Goal: Obtain resource: Download file/media

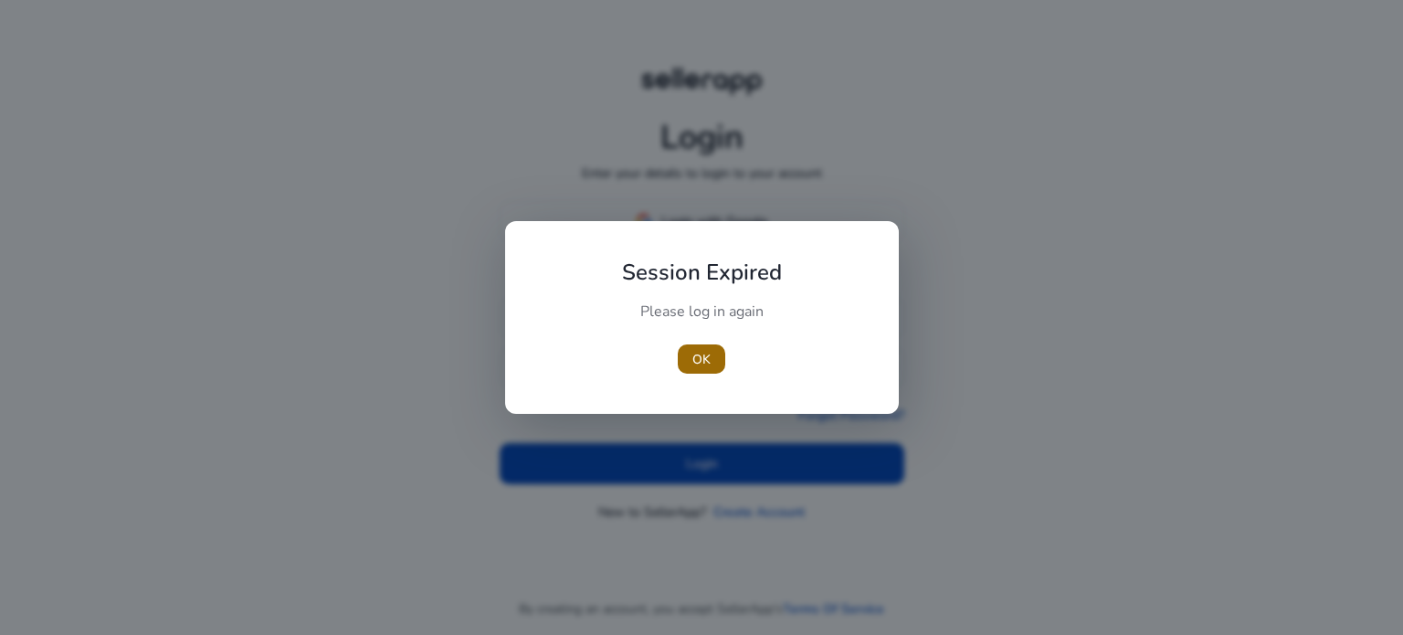
type input "**********"
click at [716, 359] on span "button" at bounding box center [701, 359] width 47 height 44
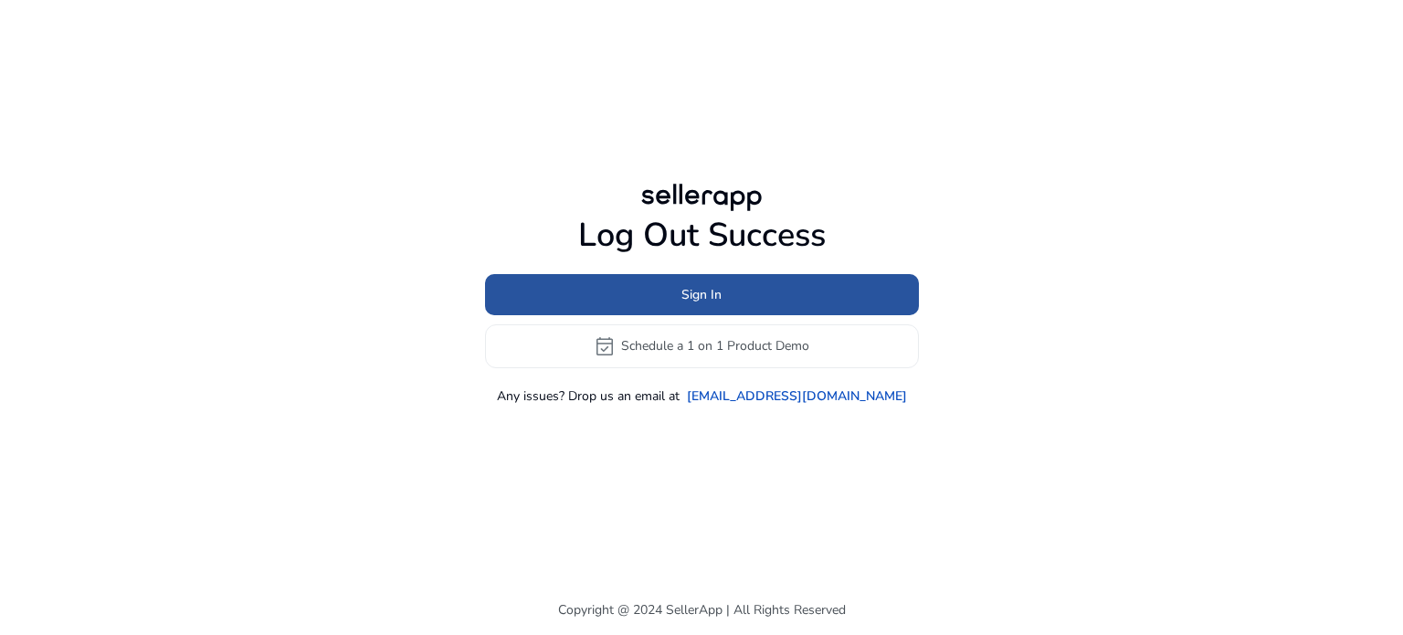
click at [711, 290] on span "Sign In" at bounding box center [701, 294] width 40 height 19
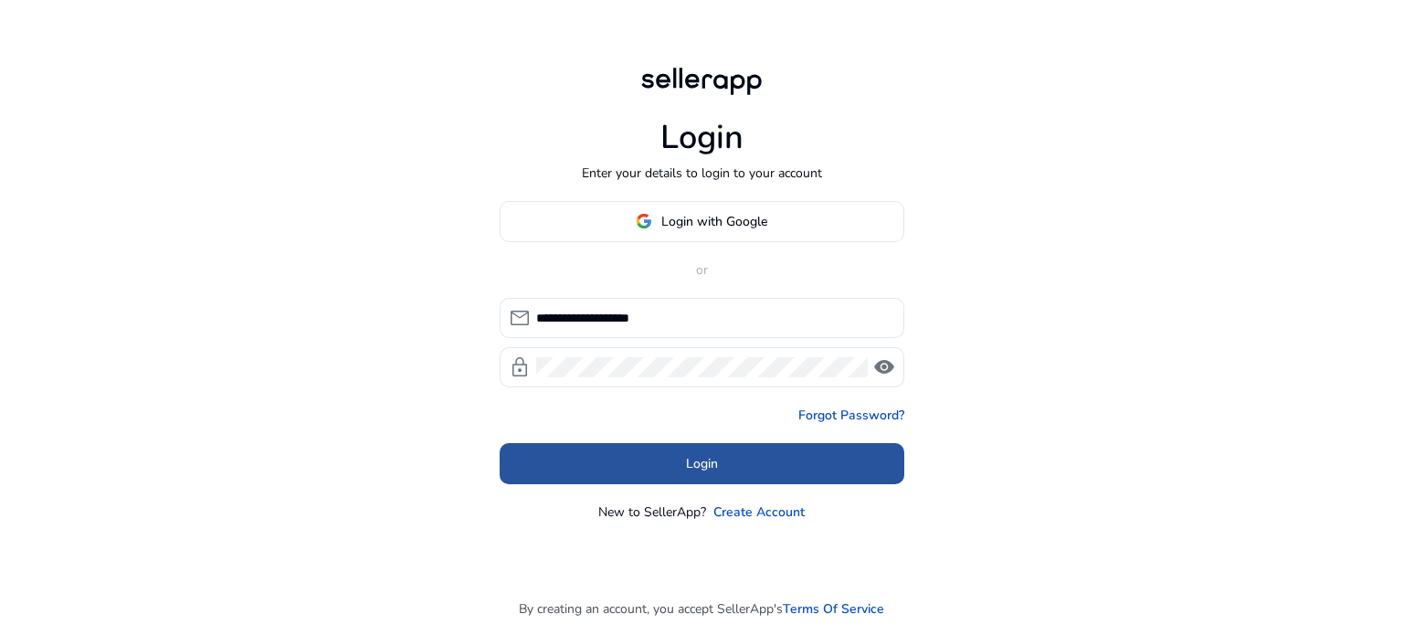
click at [635, 460] on span at bounding box center [702, 463] width 405 height 44
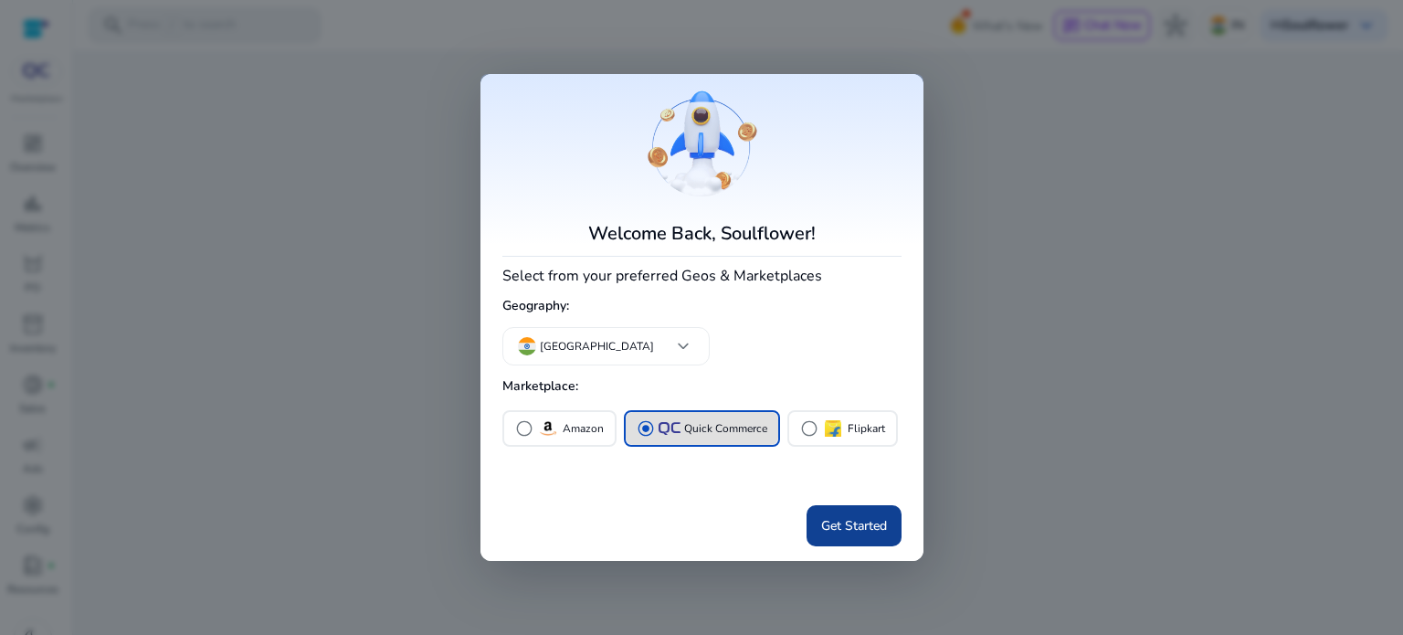
click at [881, 523] on span "Get Started" at bounding box center [854, 525] width 66 height 19
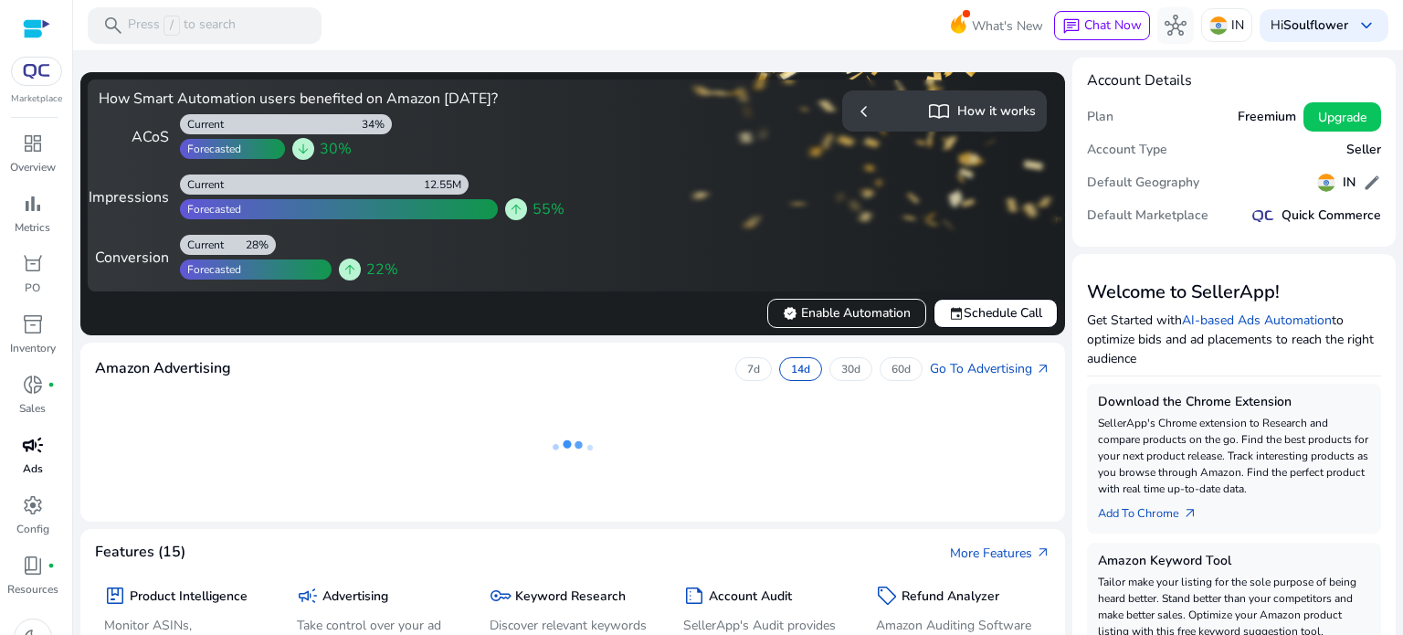
scroll to position [28, 0]
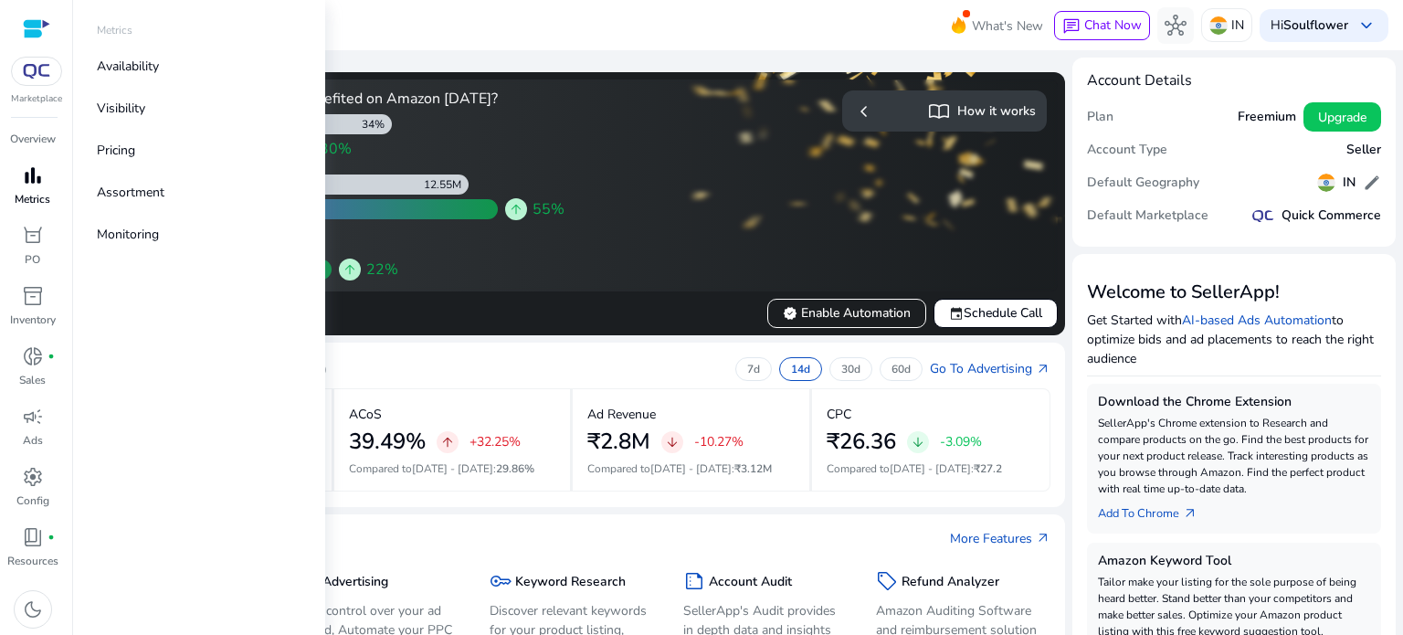
click at [29, 202] on p "Metrics" at bounding box center [33, 199] width 36 height 16
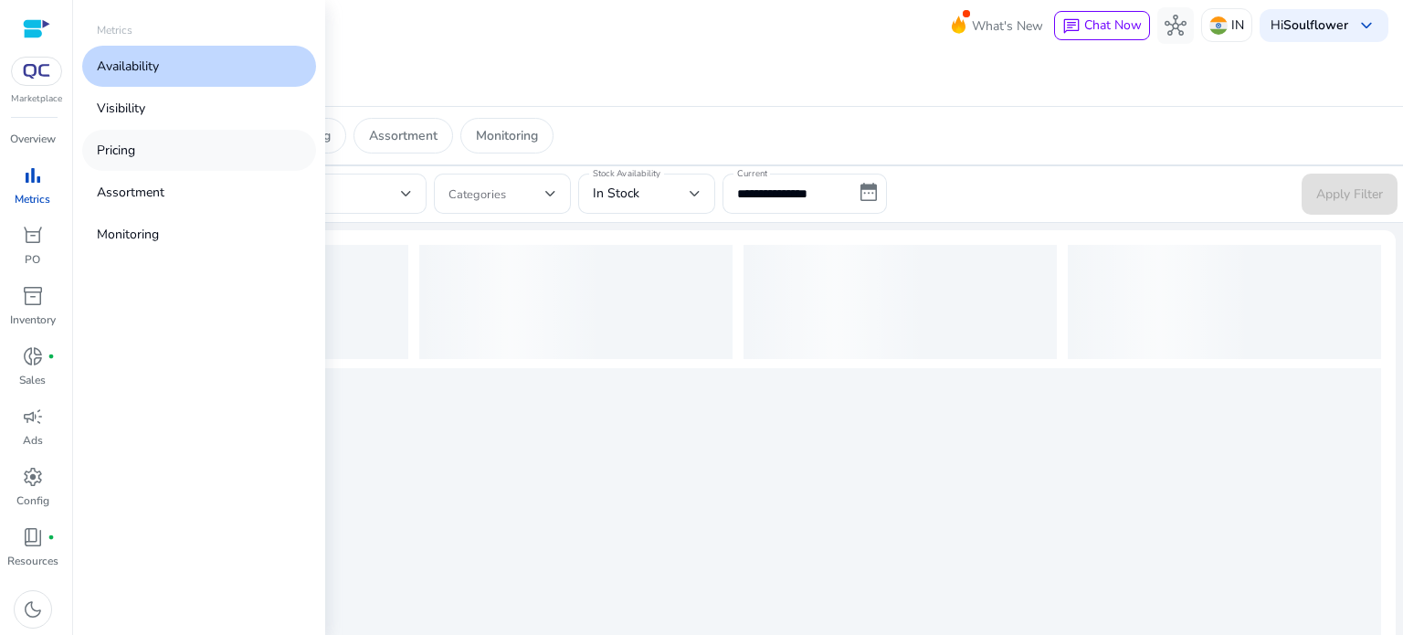
click at [130, 154] on p "Pricing" at bounding box center [116, 150] width 38 height 19
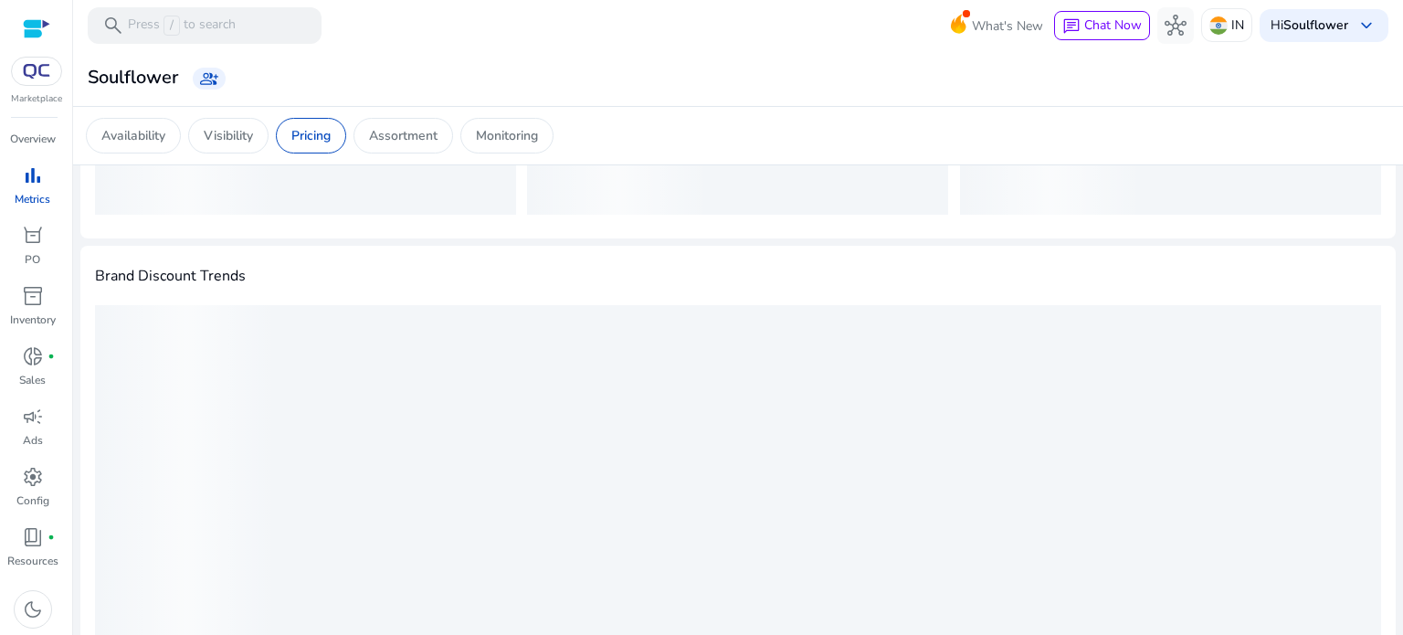
scroll to position [60, 0]
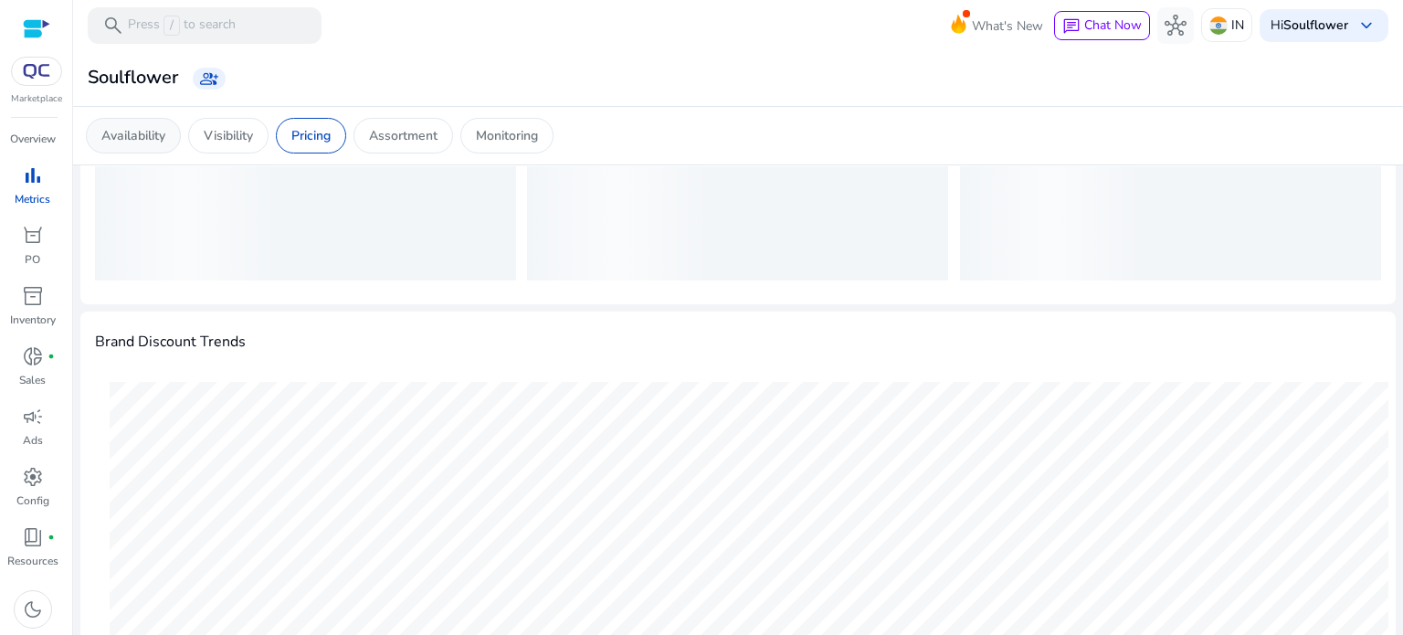
click at [161, 142] on p "Availability" at bounding box center [133, 135] width 64 height 19
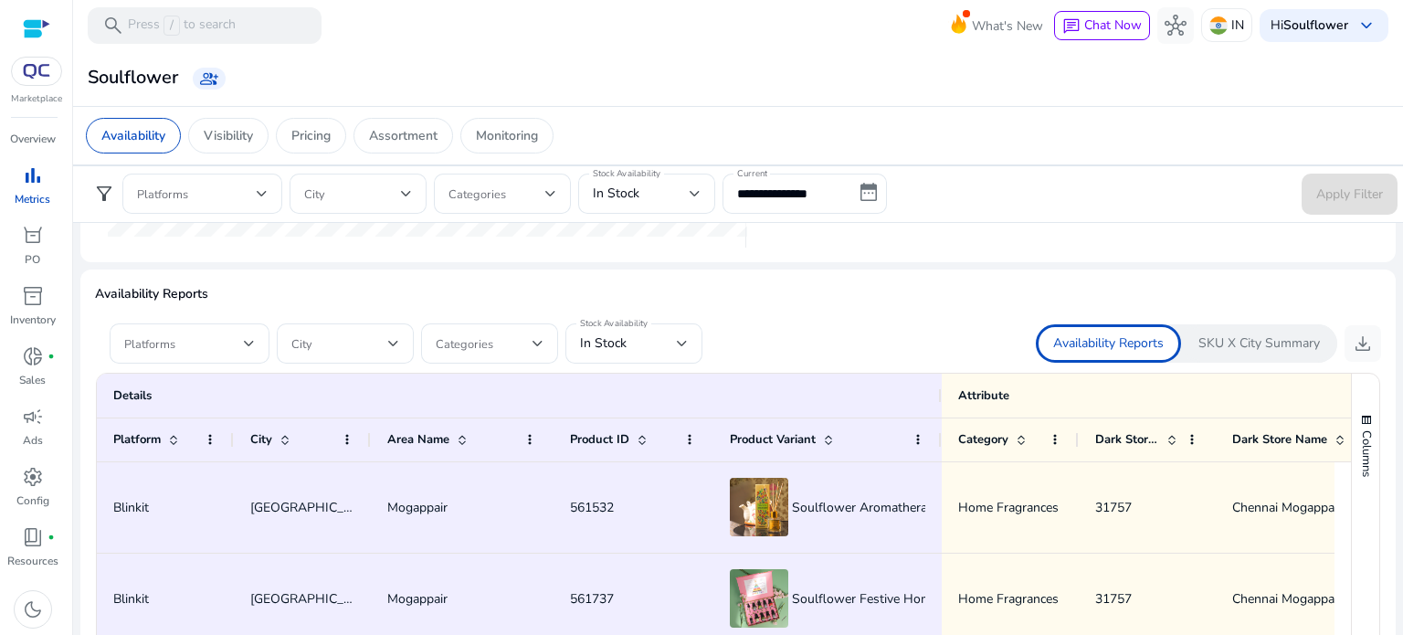
scroll to position [1018, 0]
click at [166, 332] on span at bounding box center [184, 342] width 120 height 20
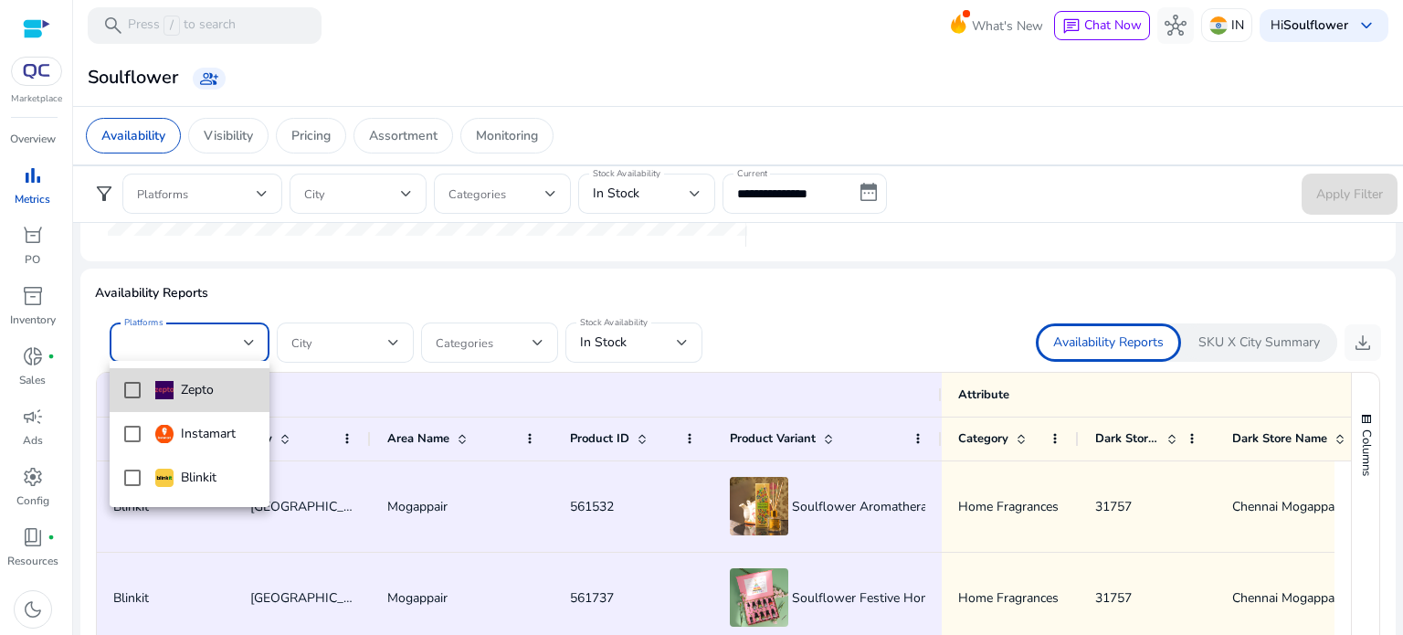
click at [132, 394] on mat-pseudo-checkbox at bounding box center [132, 390] width 16 height 16
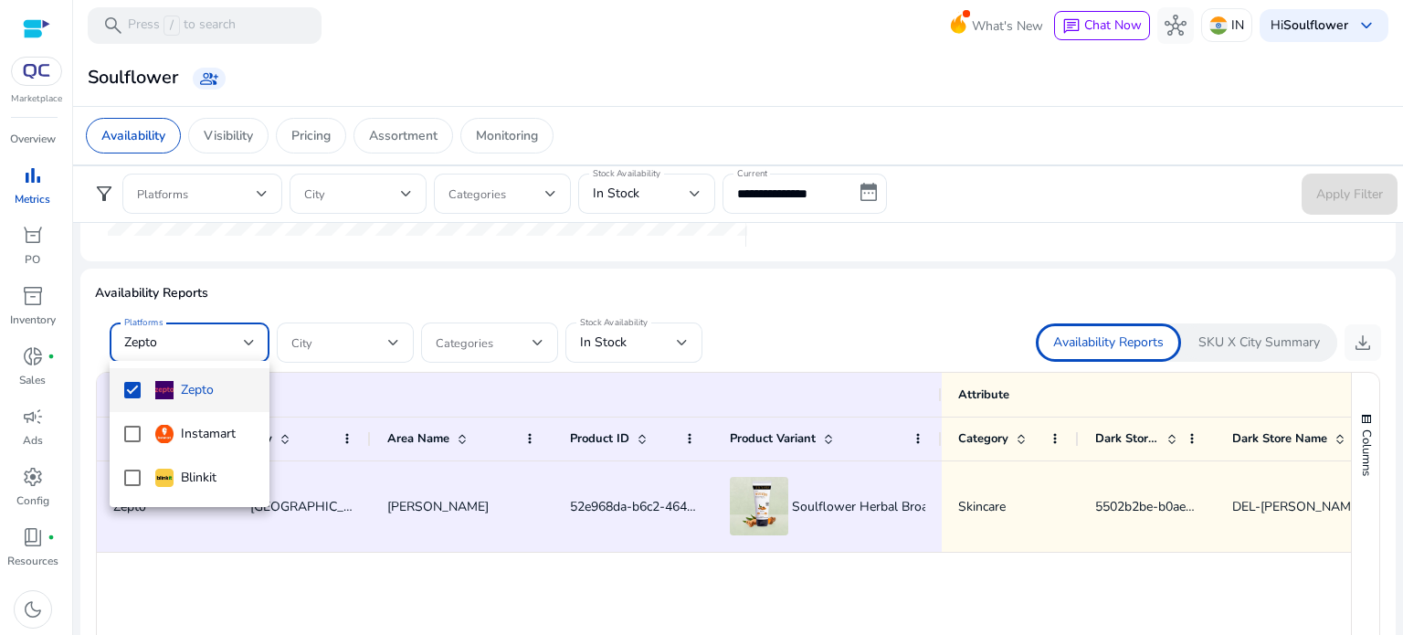
scroll to position [0, 0]
click at [789, 592] on div at bounding box center [701, 317] width 1403 height 635
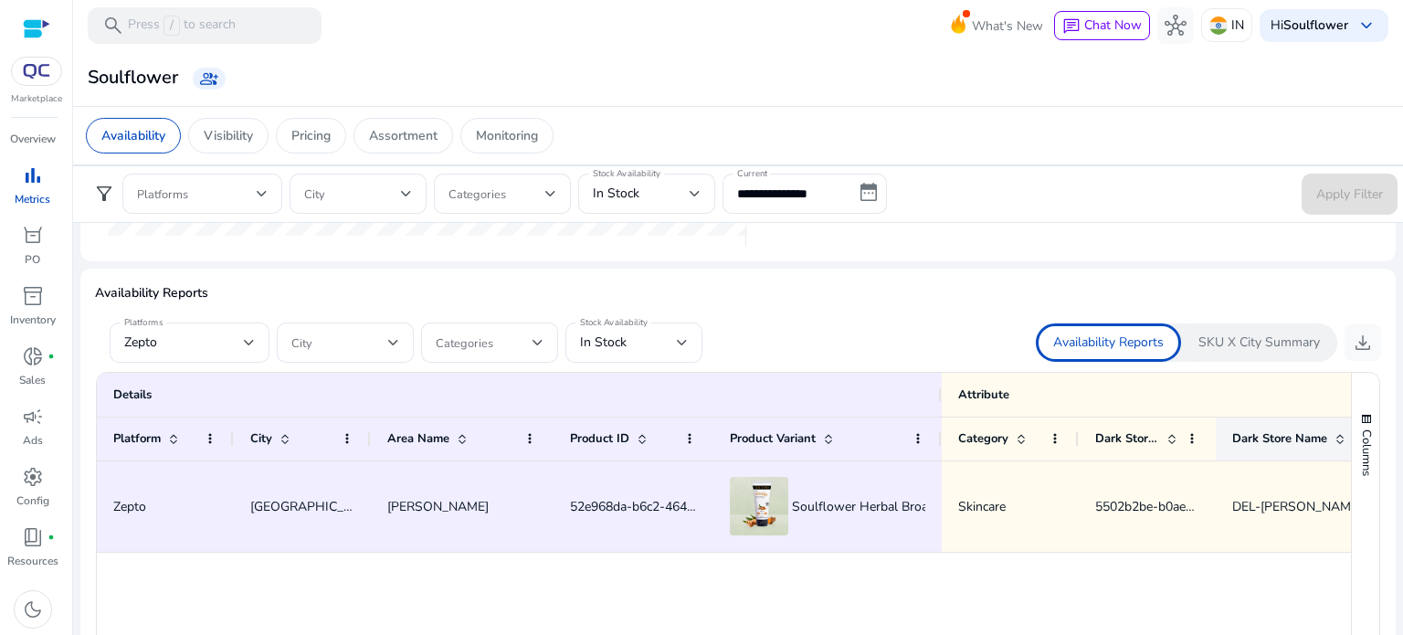
scroll to position [1126, 0]
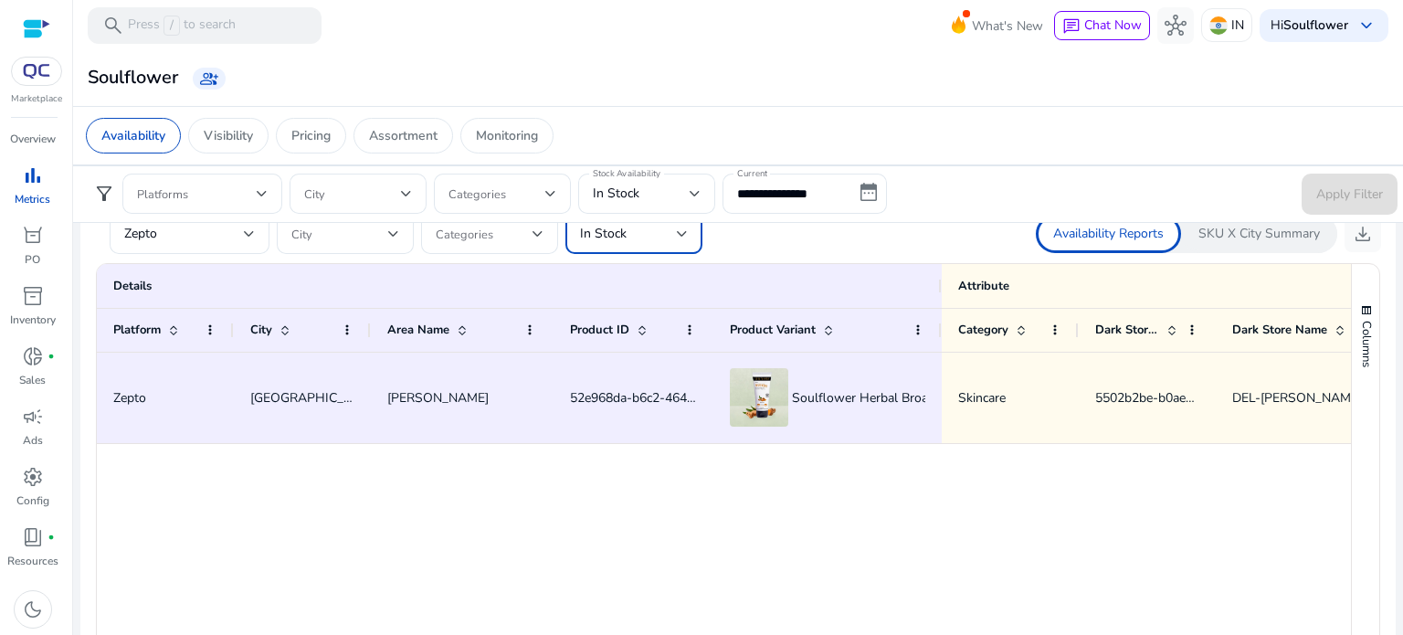
click at [682, 225] on div at bounding box center [682, 234] width 11 height 22
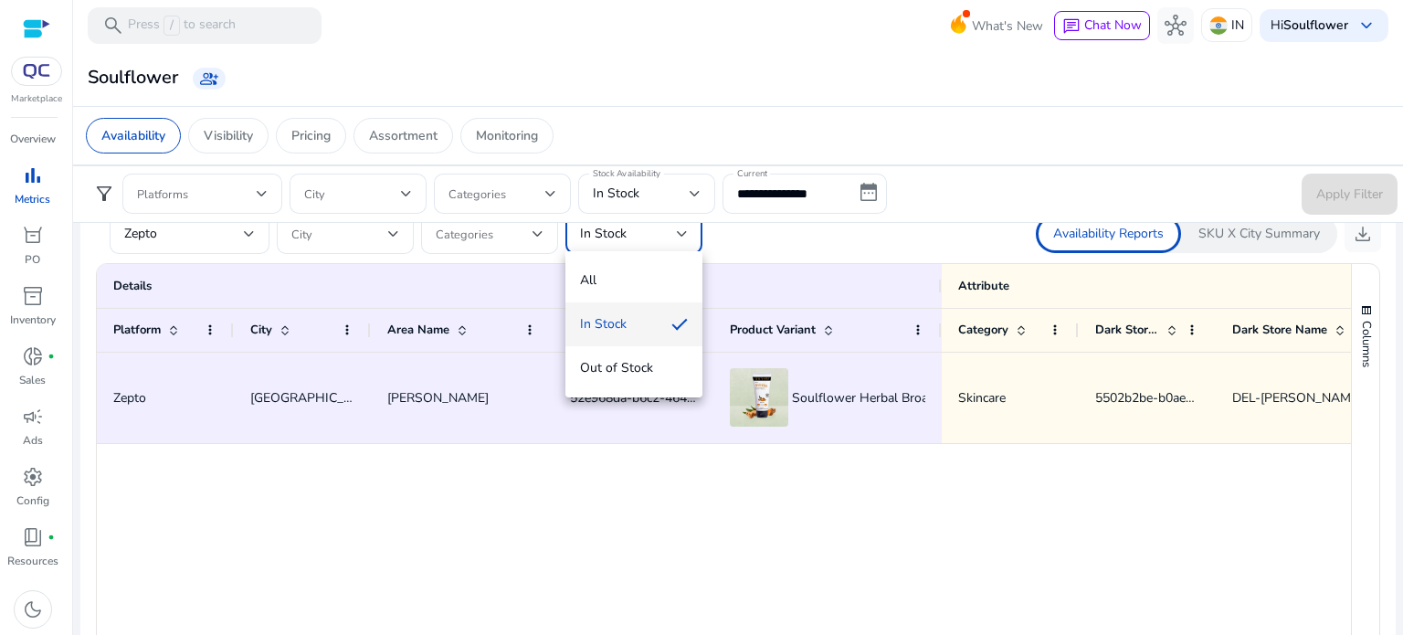
click at [826, 202] on div at bounding box center [701, 317] width 1403 height 635
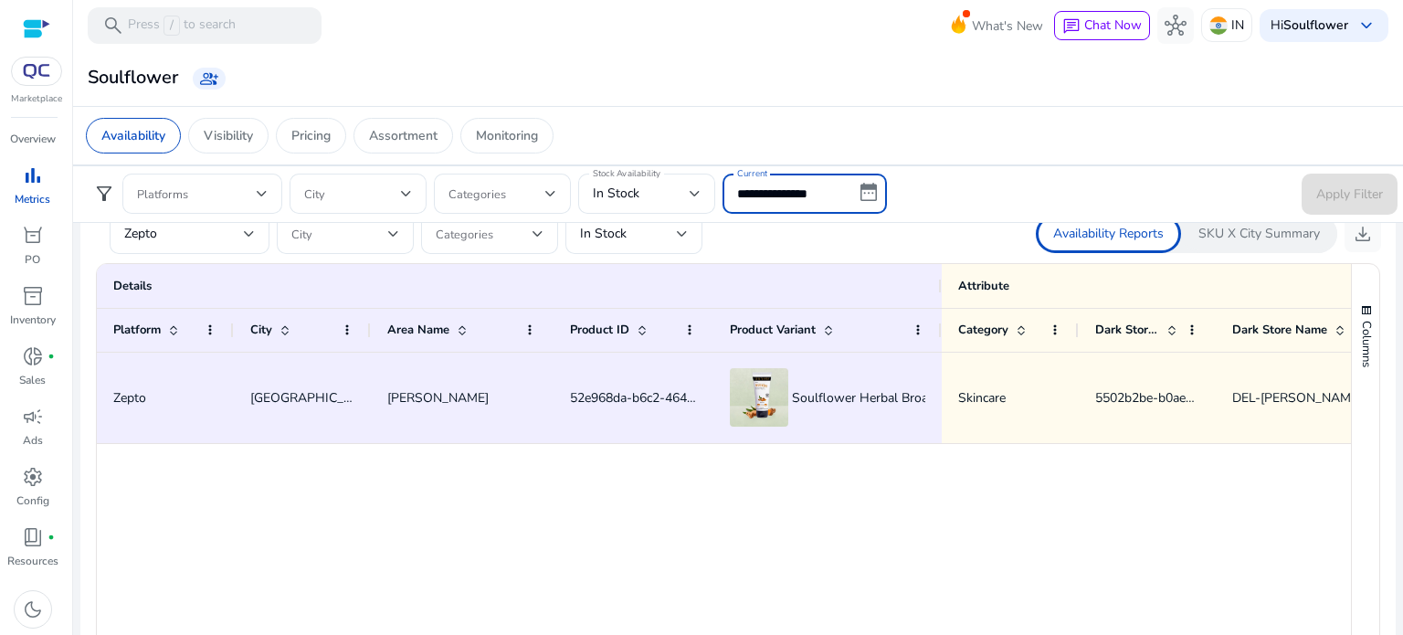
click at [880, 188] on input "**********" at bounding box center [805, 194] width 164 height 40
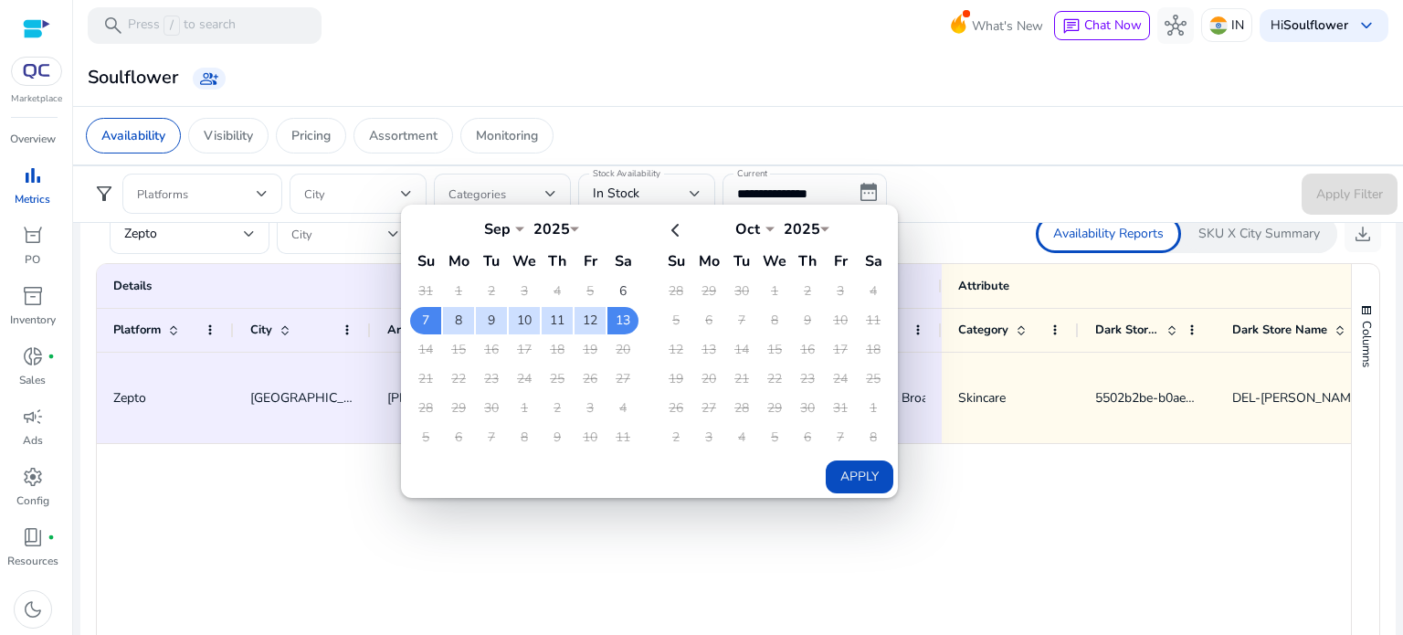
click at [955, 200] on form "**********" at bounding box center [738, 194] width 1319 height 41
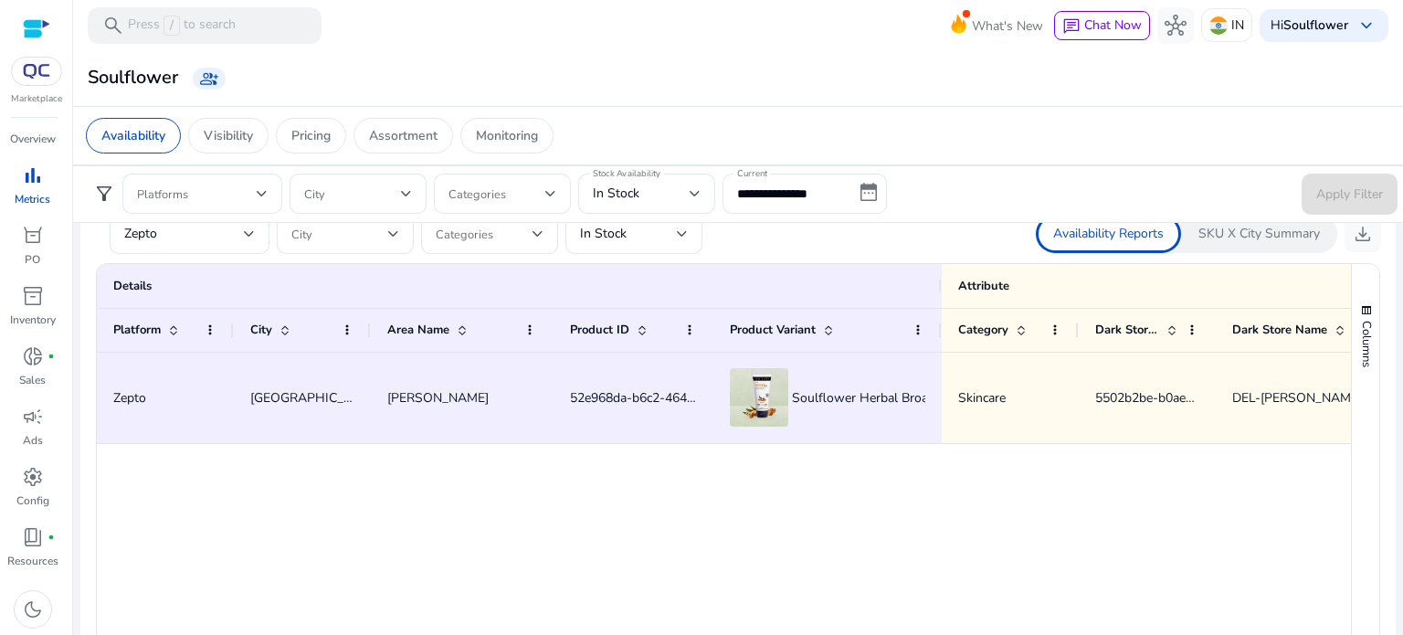
scroll to position [0, 0]
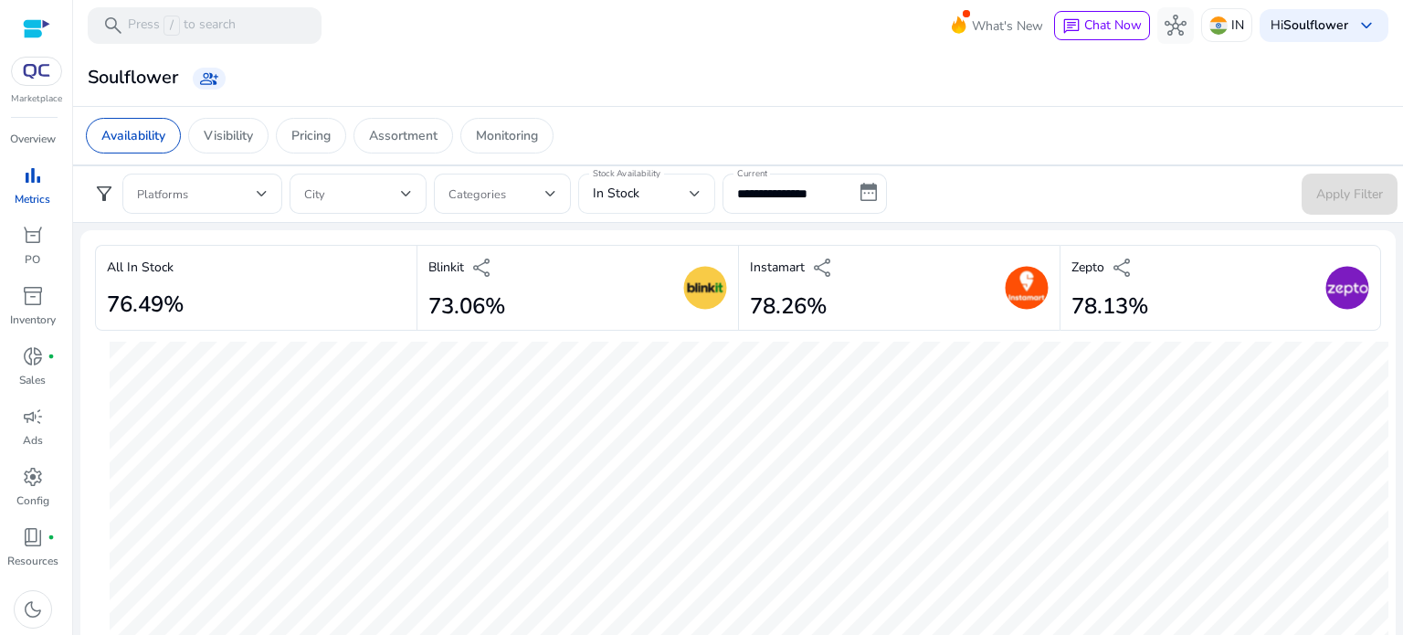
click at [647, 181] on div "In Stock" at bounding box center [647, 194] width 108 height 40
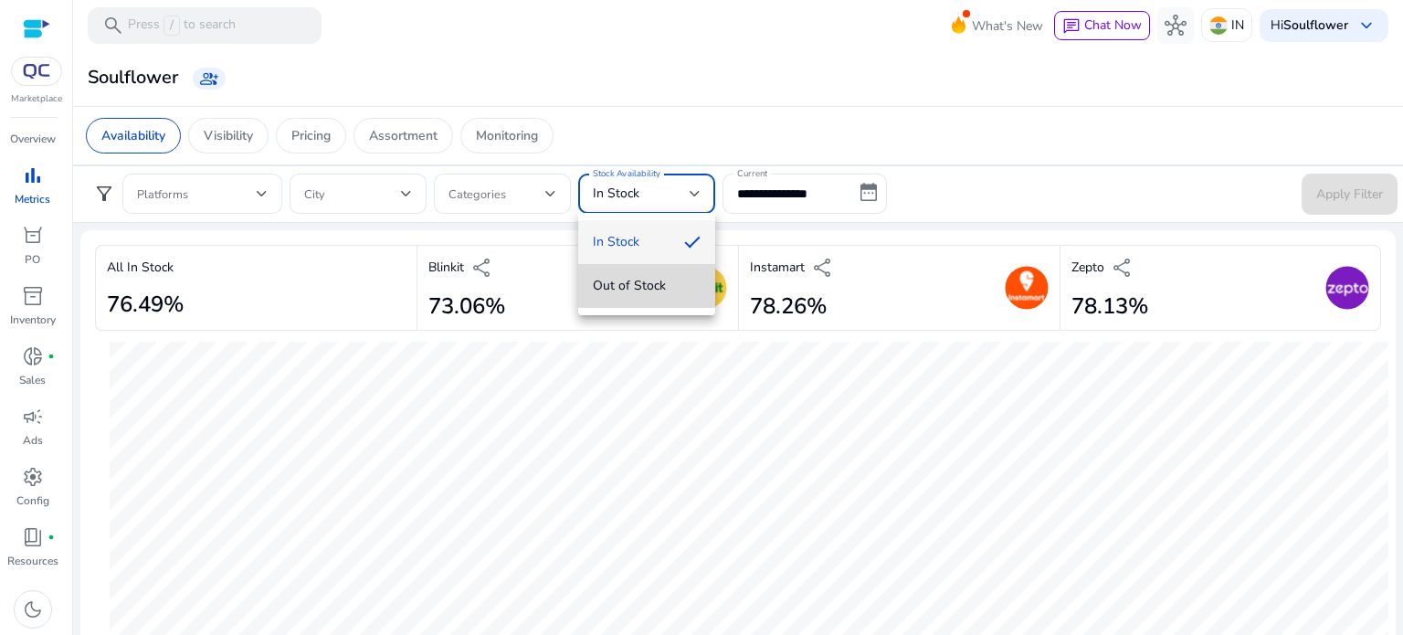
click at [639, 287] on span "Out of Stock" at bounding box center [647, 286] width 108 height 20
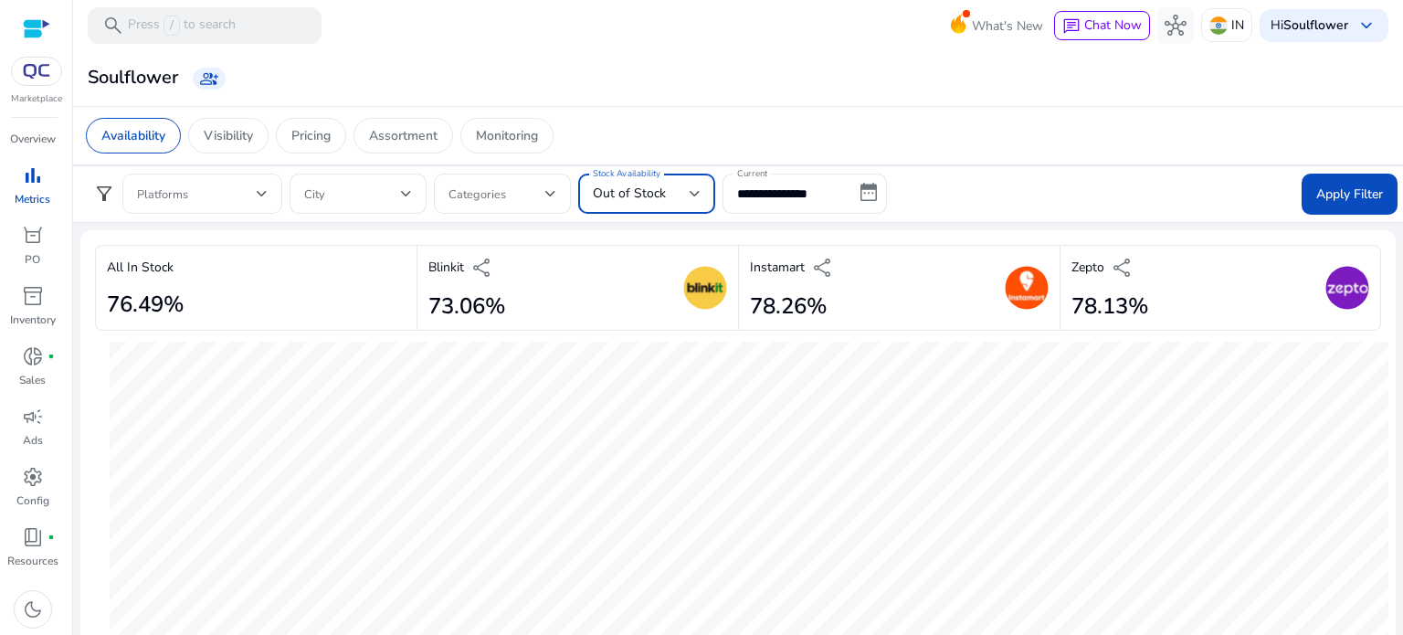
click at [674, 190] on div "Out of Stock" at bounding box center [641, 194] width 97 height 20
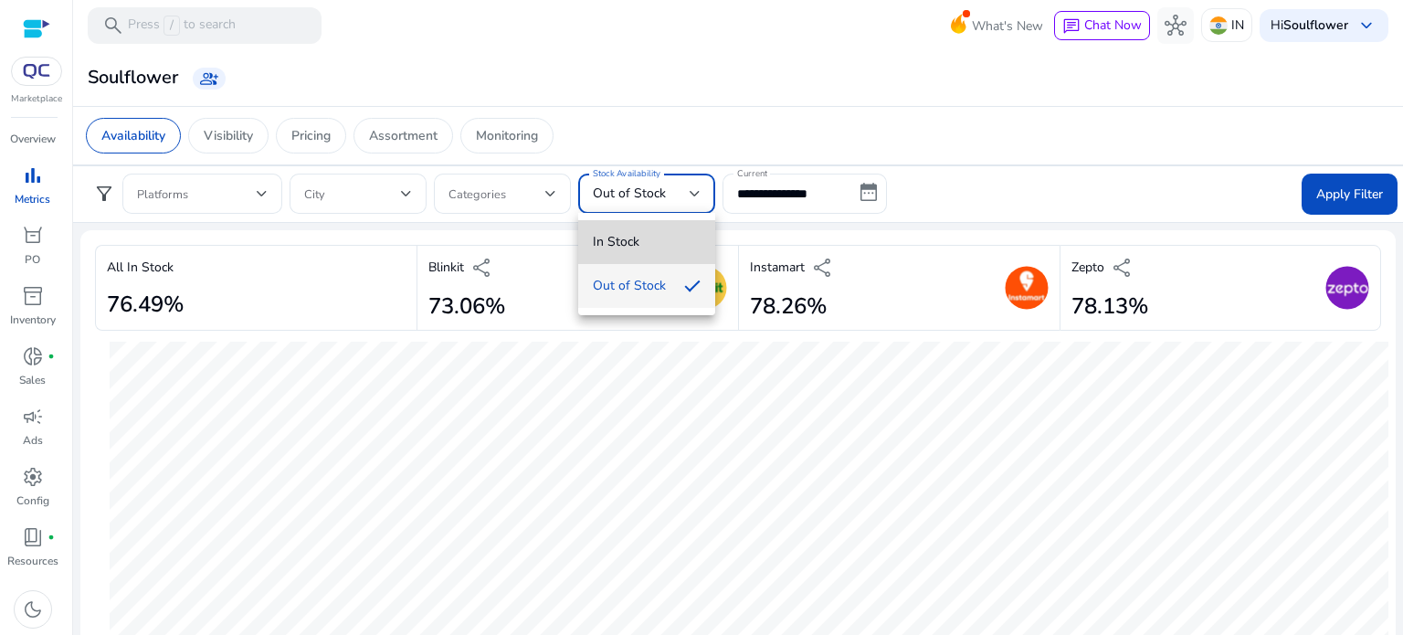
click at [651, 251] on span "In Stock" at bounding box center [647, 242] width 108 height 20
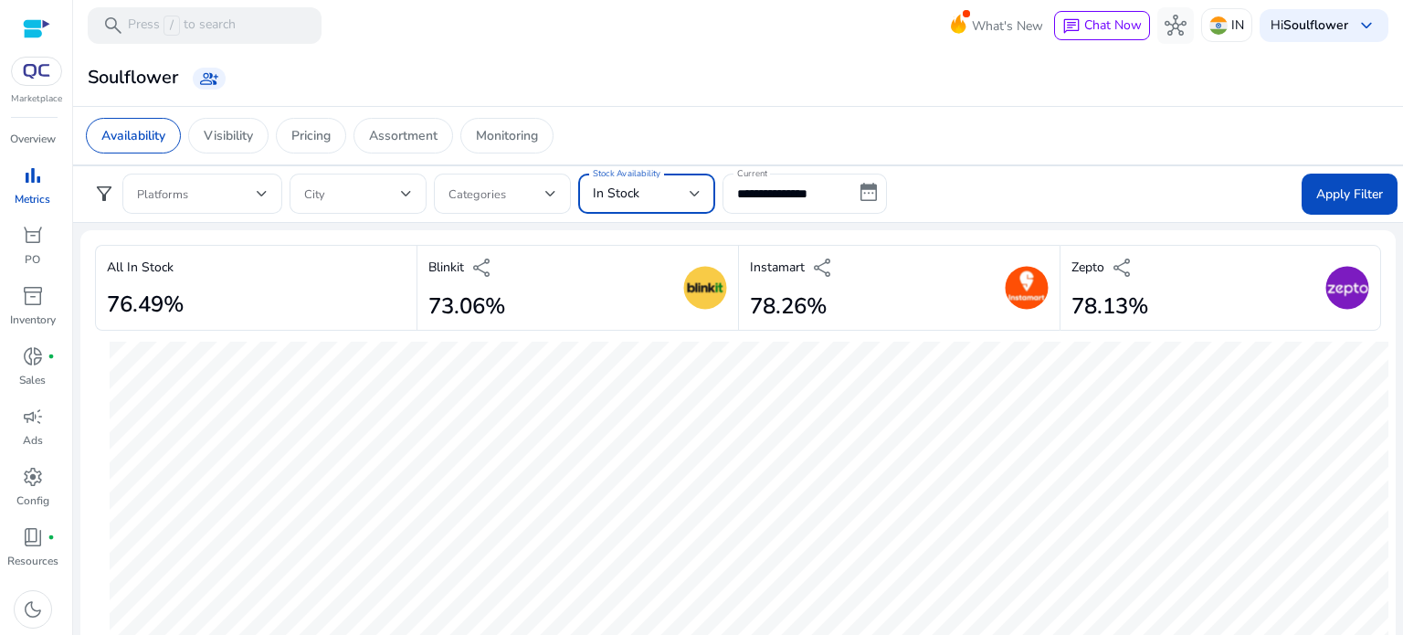
click at [683, 196] on div "In Stock" at bounding box center [641, 194] width 97 height 20
click at [1029, 123] on div at bounding box center [701, 317] width 1403 height 635
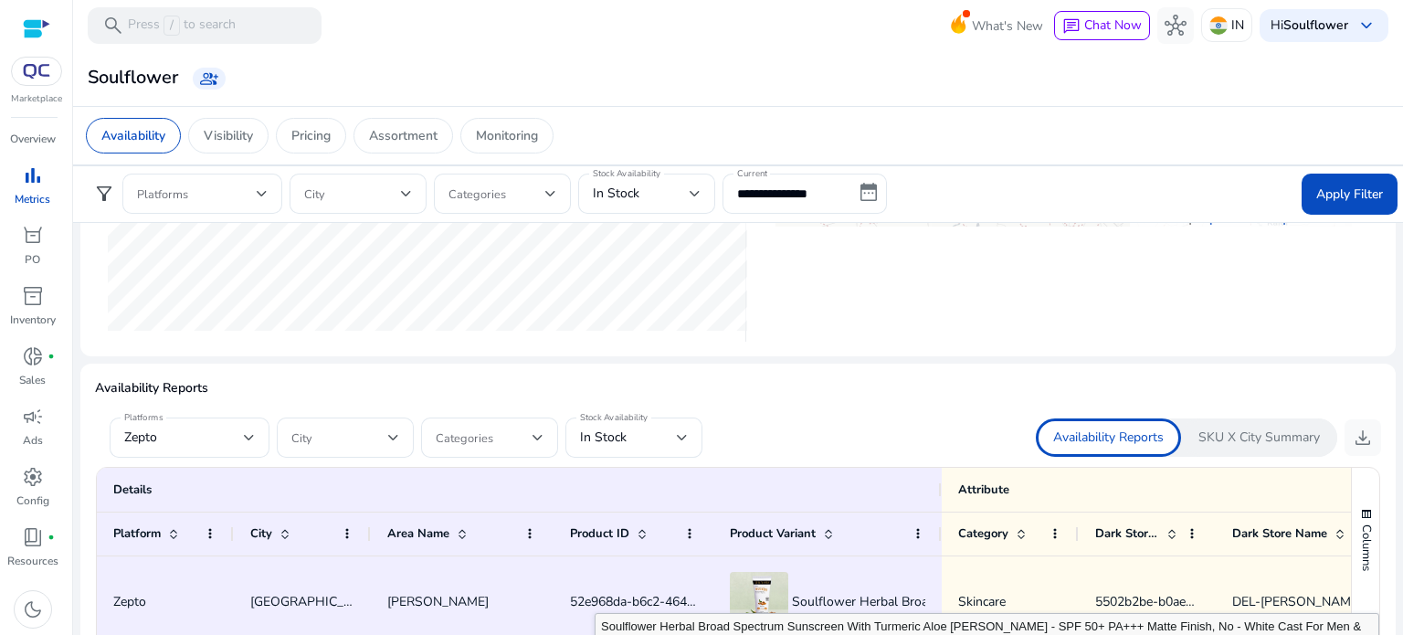
scroll to position [959, 0]
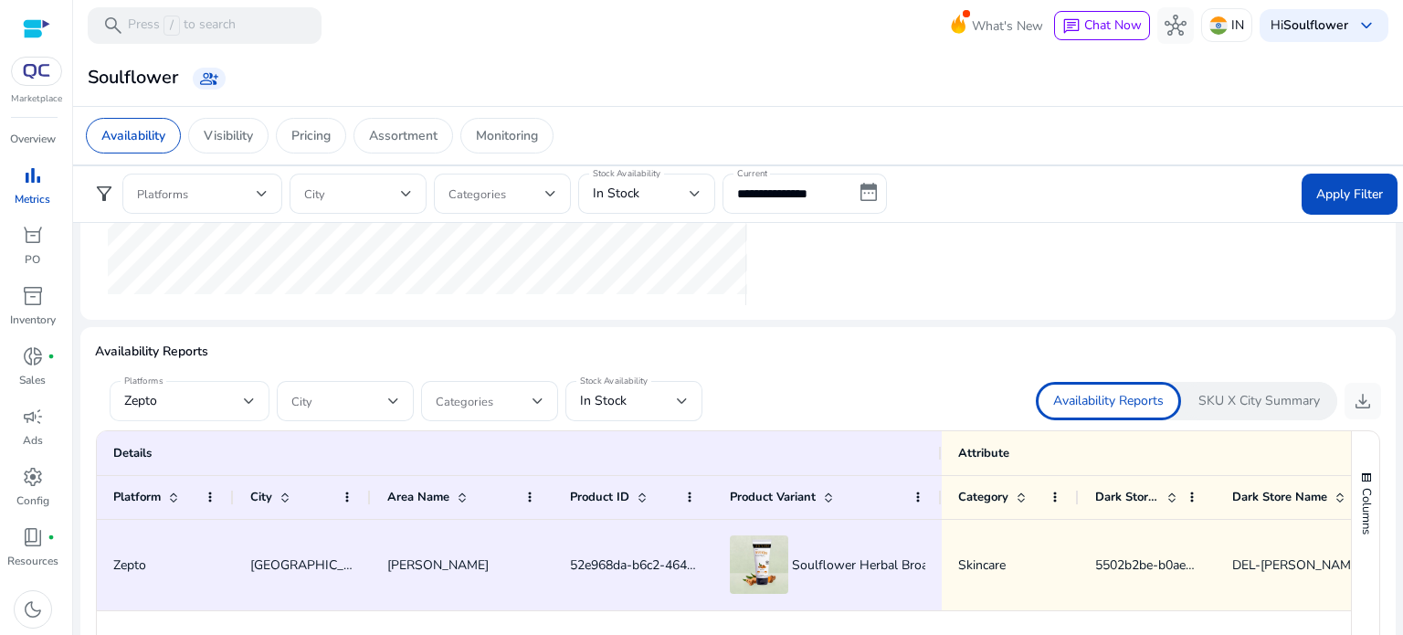
click at [258, 398] on div "Platforms Zepto" at bounding box center [190, 401] width 160 height 40
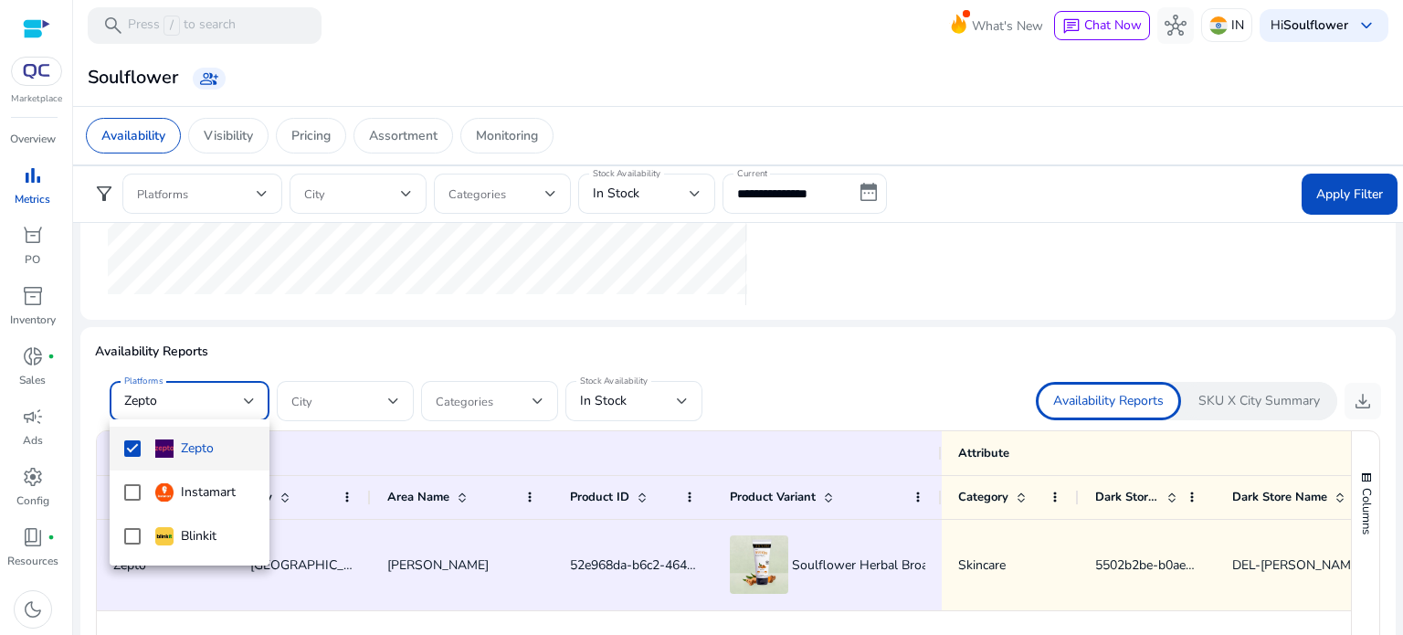
click at [647, 390] on div at bounding box center [701, 317] width 1403 height 635
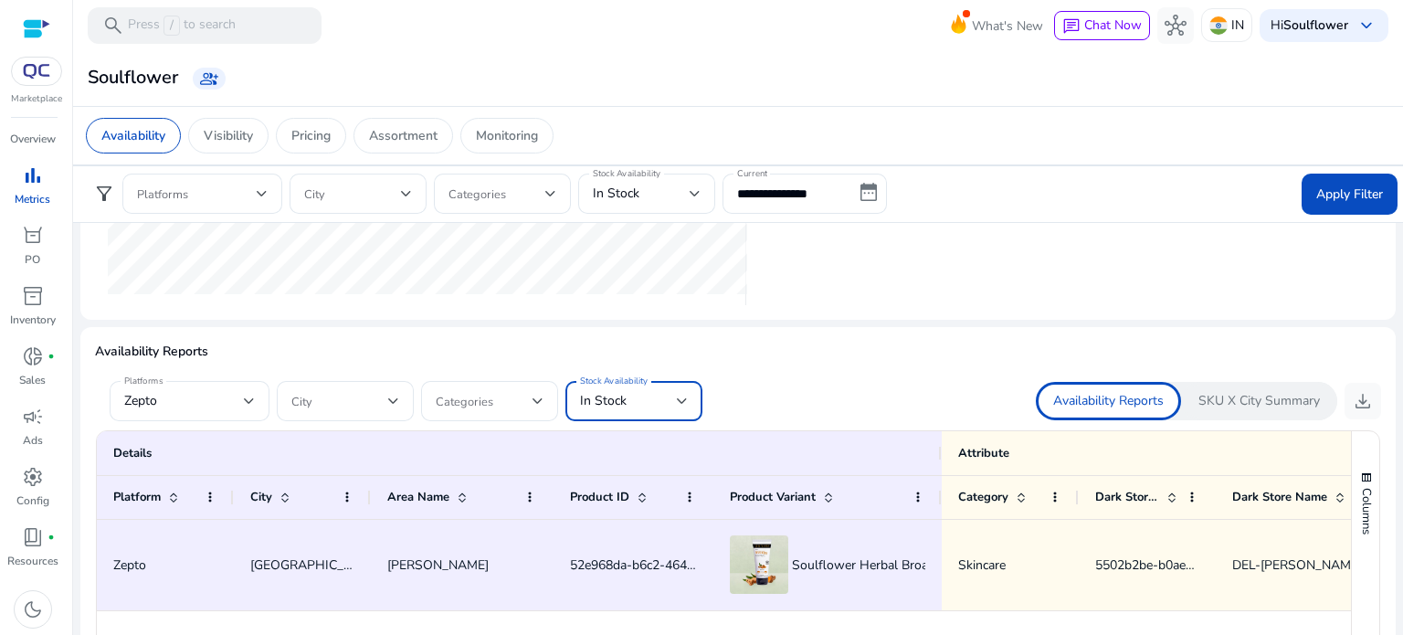
click at [683, 402] on div at bounding box center [682, 401] width 11 height 22
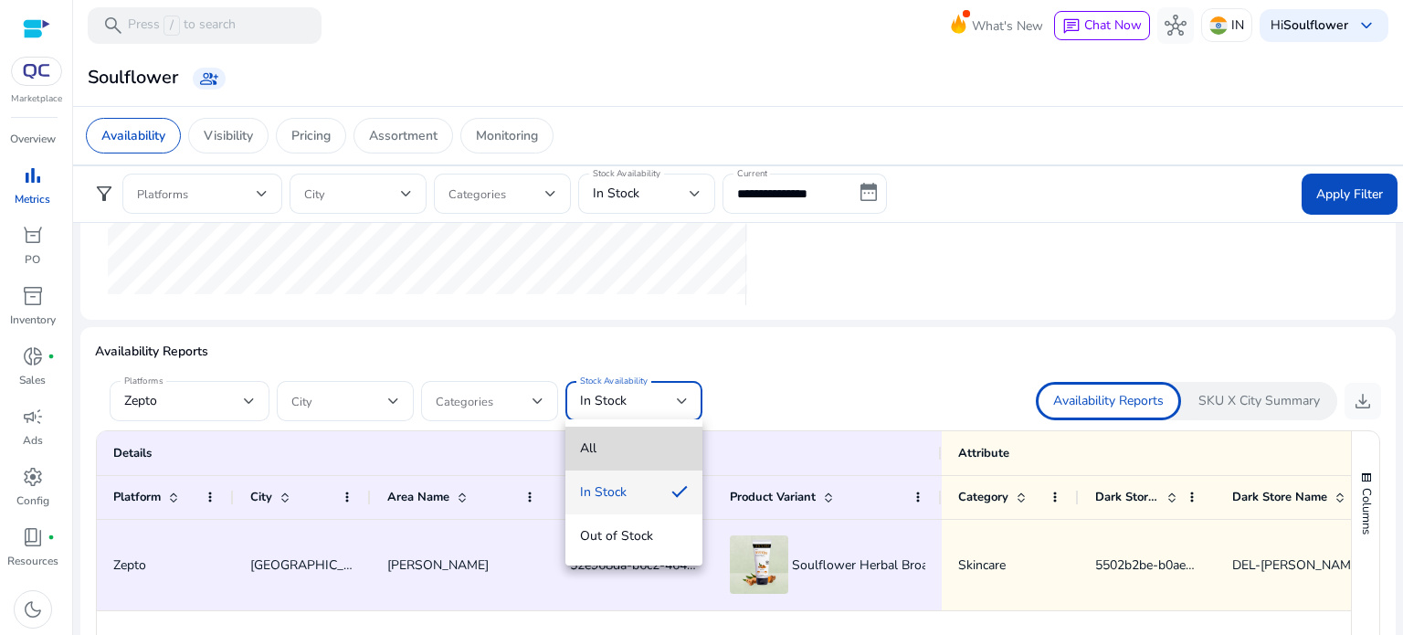
click at [594, 463] on mat-option "All" at bounding box center [633, 449] width 137 height 44
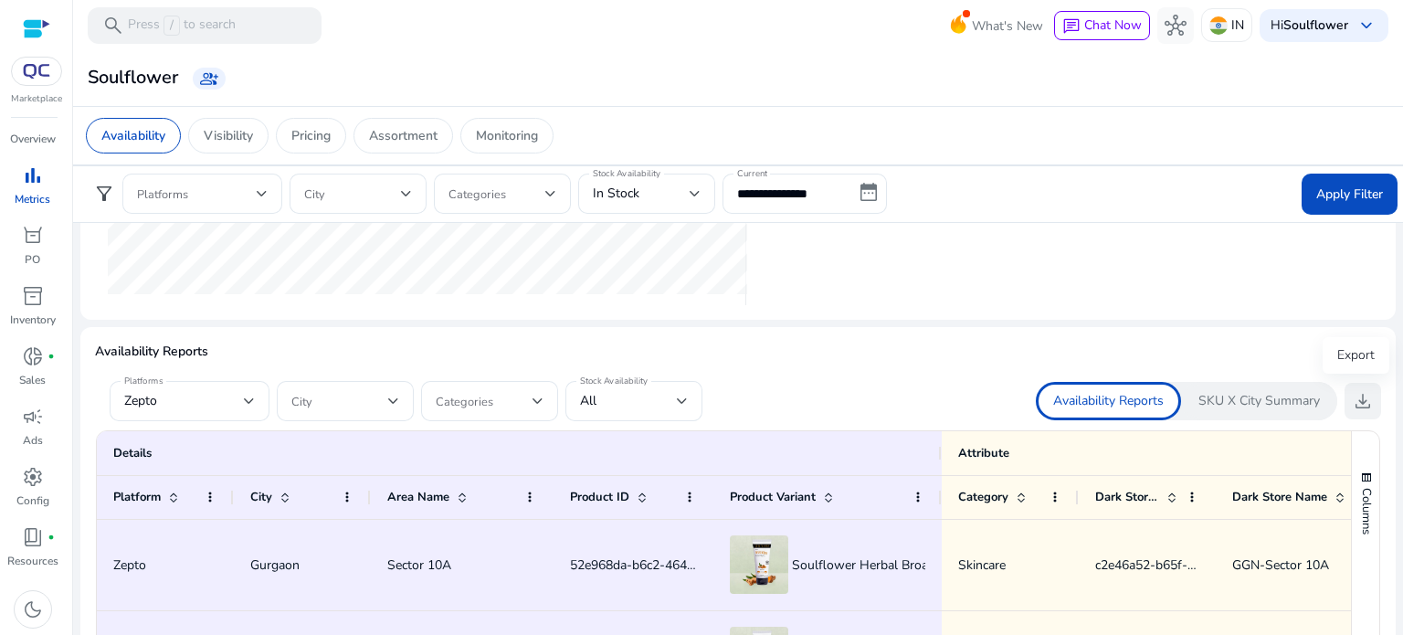
click at [1355, 397] on span "download" at bounding box center [1363, 401] width 22 height 22
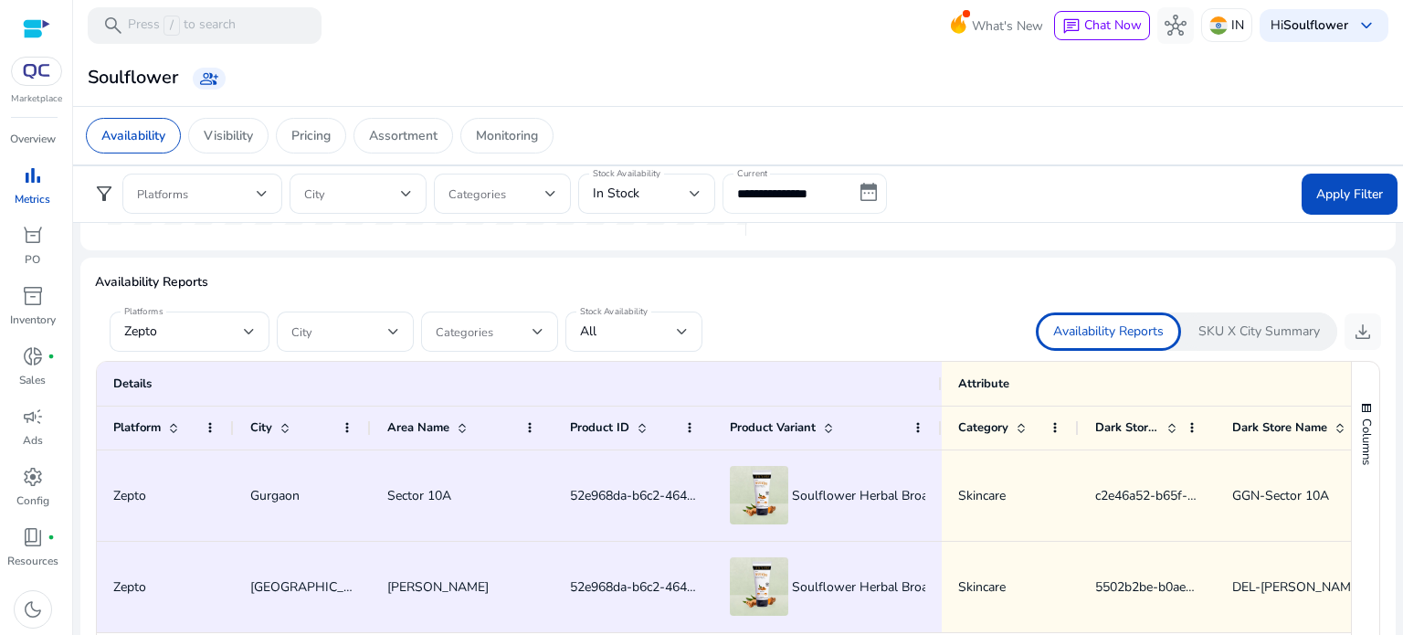
scroll to position [1028, 0]
click at [251, 190] on span at bounding box center [197, 194] width 120 height 20
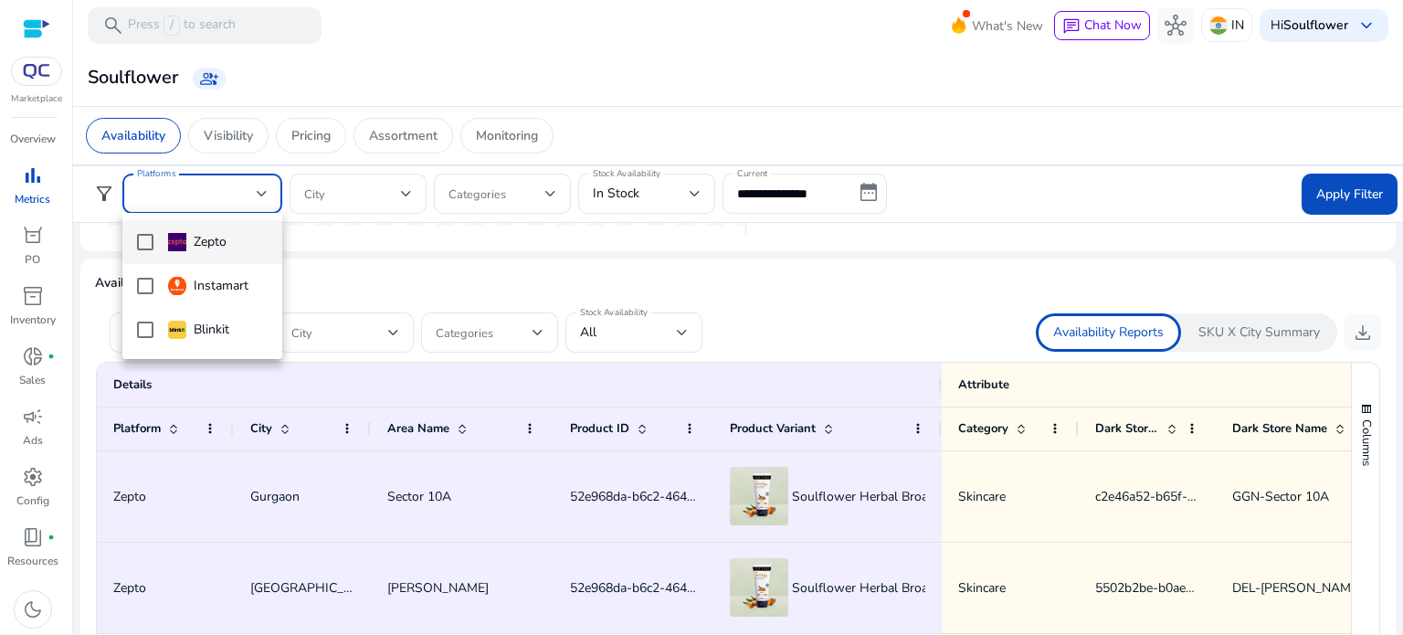
click at [147, 246] on mat-pseudo-checkbox at bounding box center [145, 242] width 16 height 16
click at [148, 267] on mat-option "Instamart" at bounding box center [202, 286] width 160 height 44
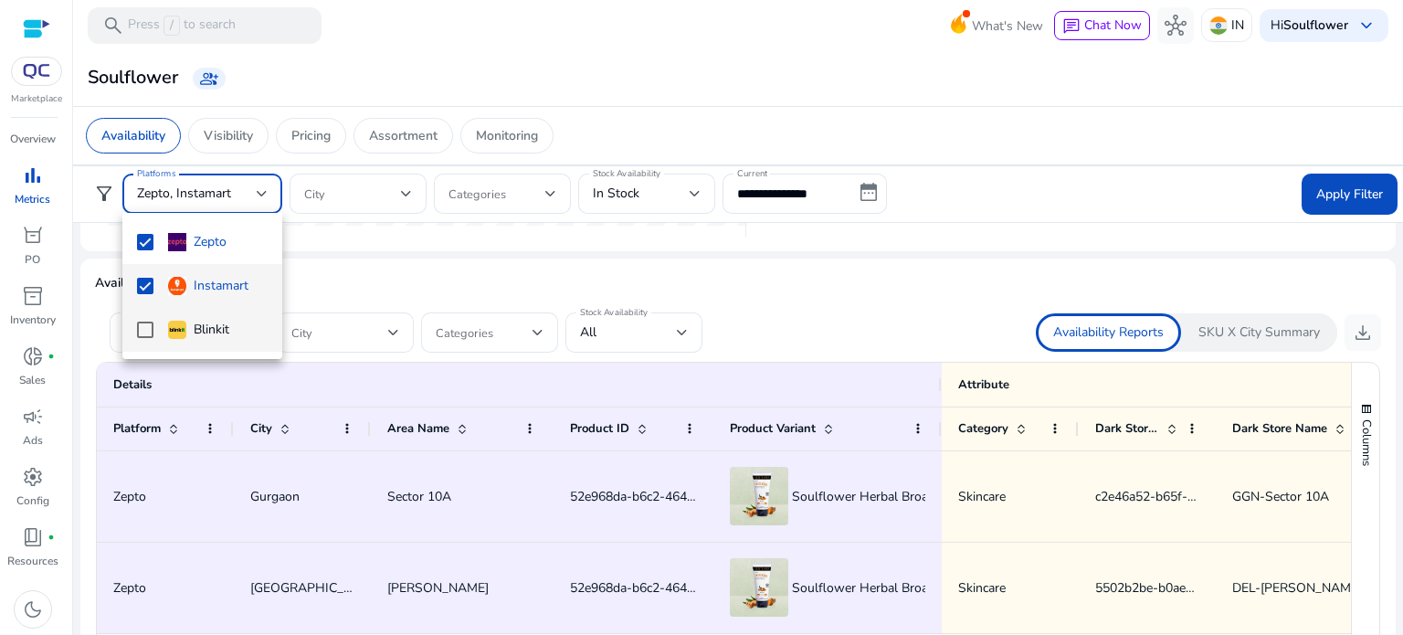
click at [135, 331] on mat-option "Blinkit" at bounding box center [202, 330] width 160 height 44
click at [1339, 184] on div at bounding box center [701, 317] width 1403 height 635
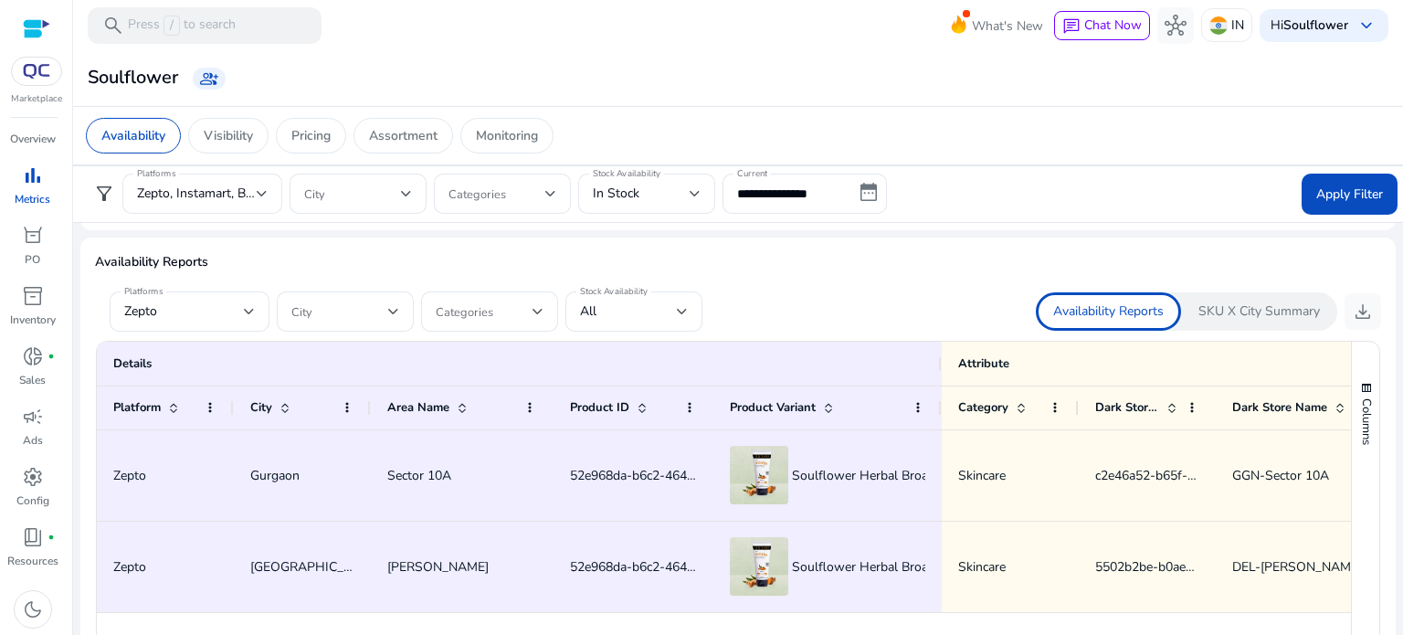
scroll to position [1050, 0]
click at [628, 324] on div "All" at bounding box center [634, 310] width 108 height 40
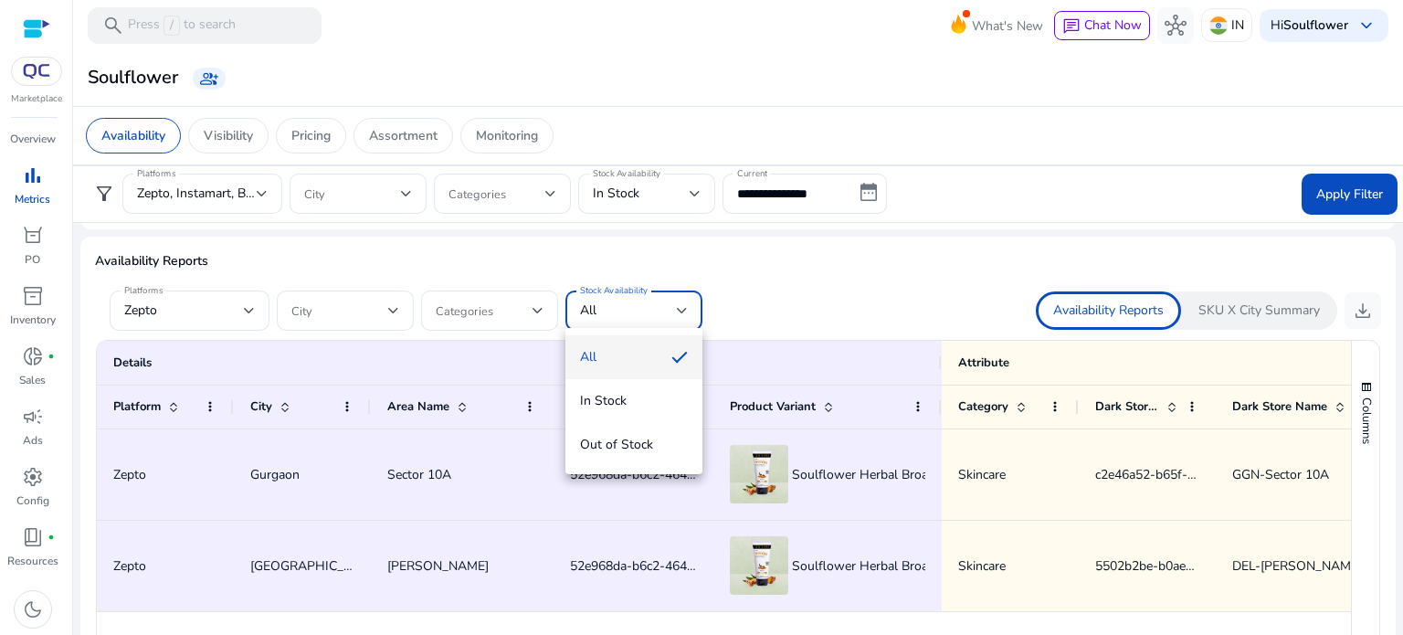
click at [312, 141] on div at bounding box center [701, 317] width 1403 height 635
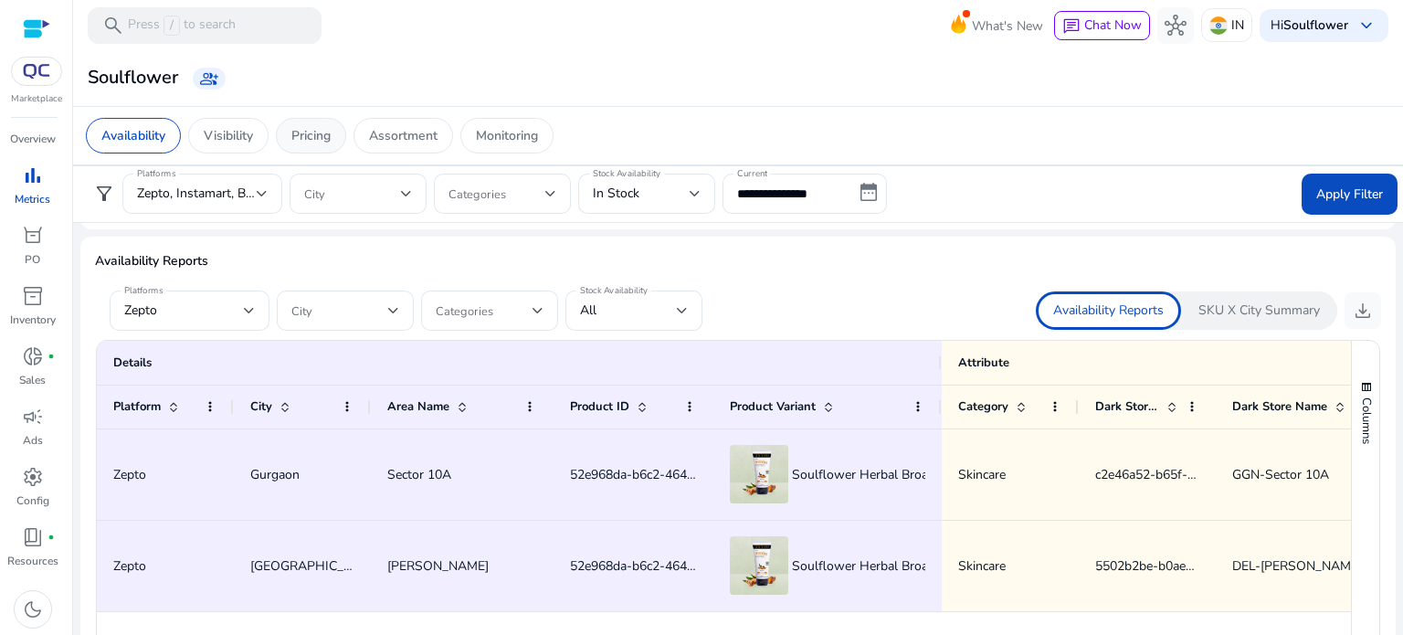
click at [323, 131] on p "Pricing" at bounding box center [310, 135] width 39 height 19
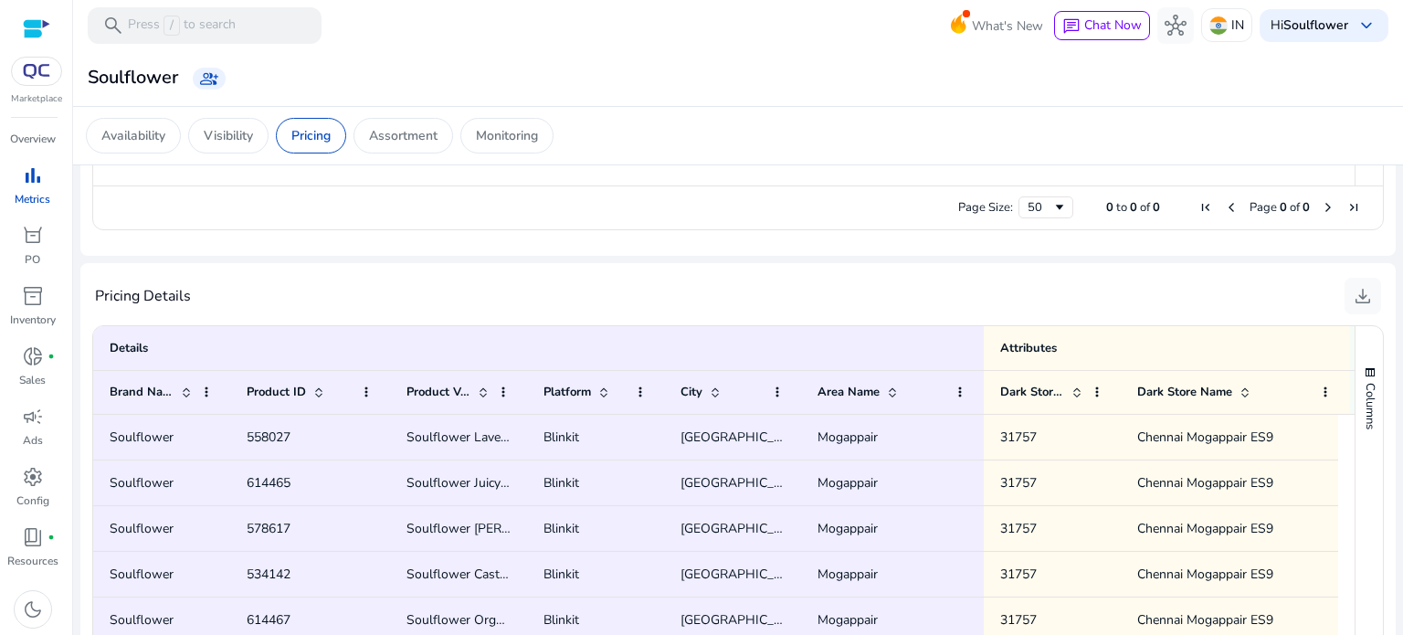
scroll to position [1136, 0]
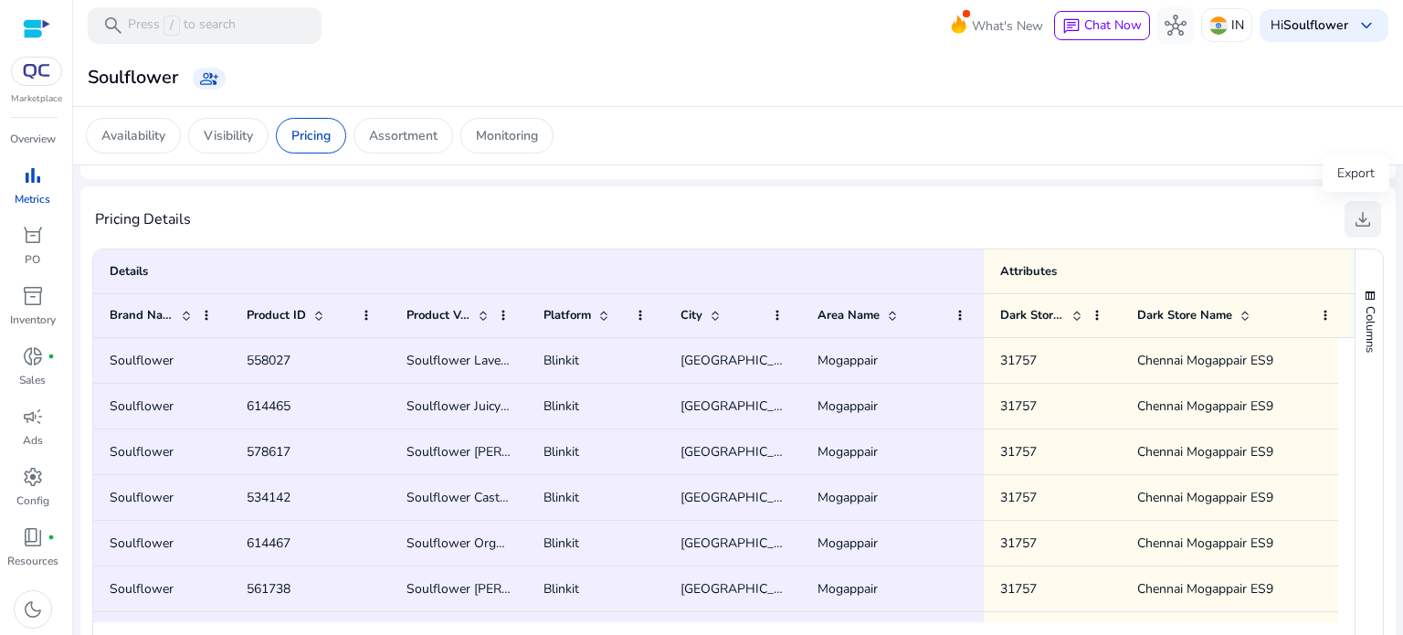
click at [1357, 224] on span "download" at bounding box center [1363, 219] width 22 height 22
